Goal: Transaction & Acquisition: Book appointment/travel/reservation

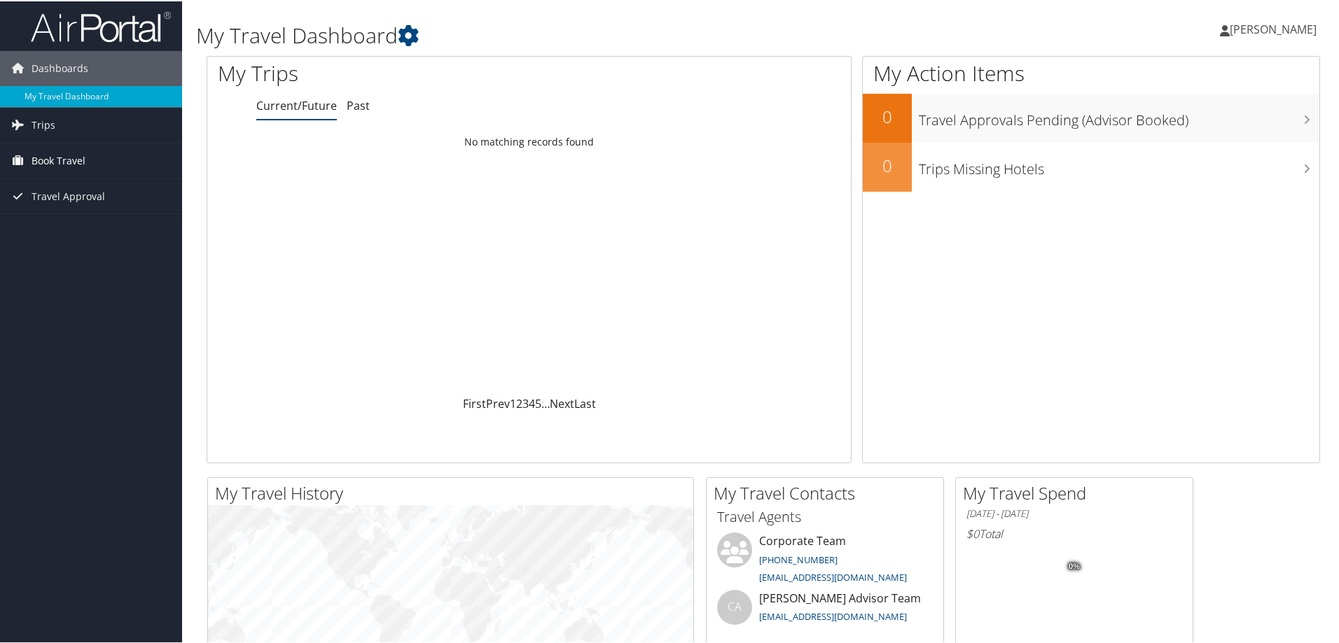
click at [82, 156] on span "Book Travel" at bounding box center [59, 159] width 54 height 35
click at [86, 230] on link "Book/Manage Online Trips" at bounding box center [91, 229] width 182 height 21
